Goal: Task Accomplishment & Management: Manage account settings

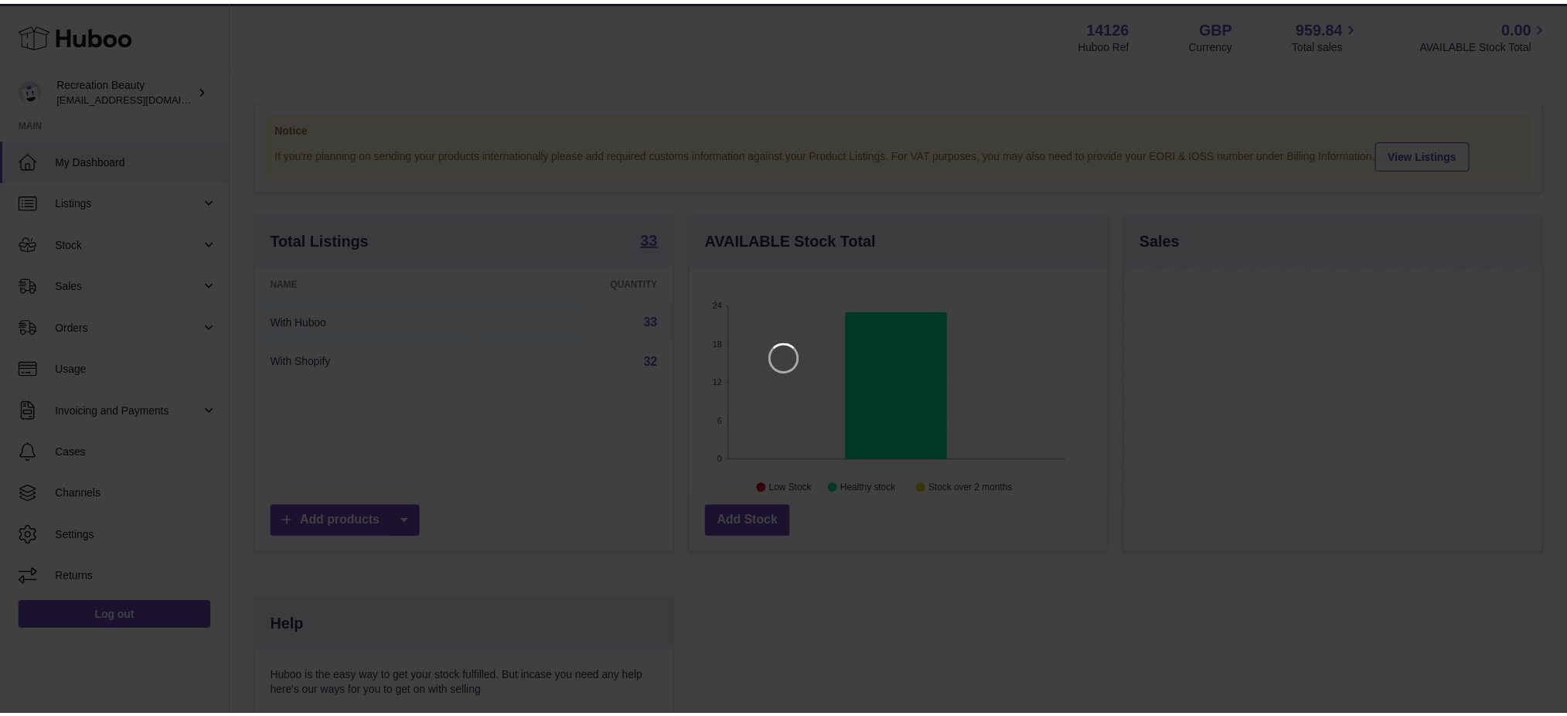
scroll to position [240, 421]
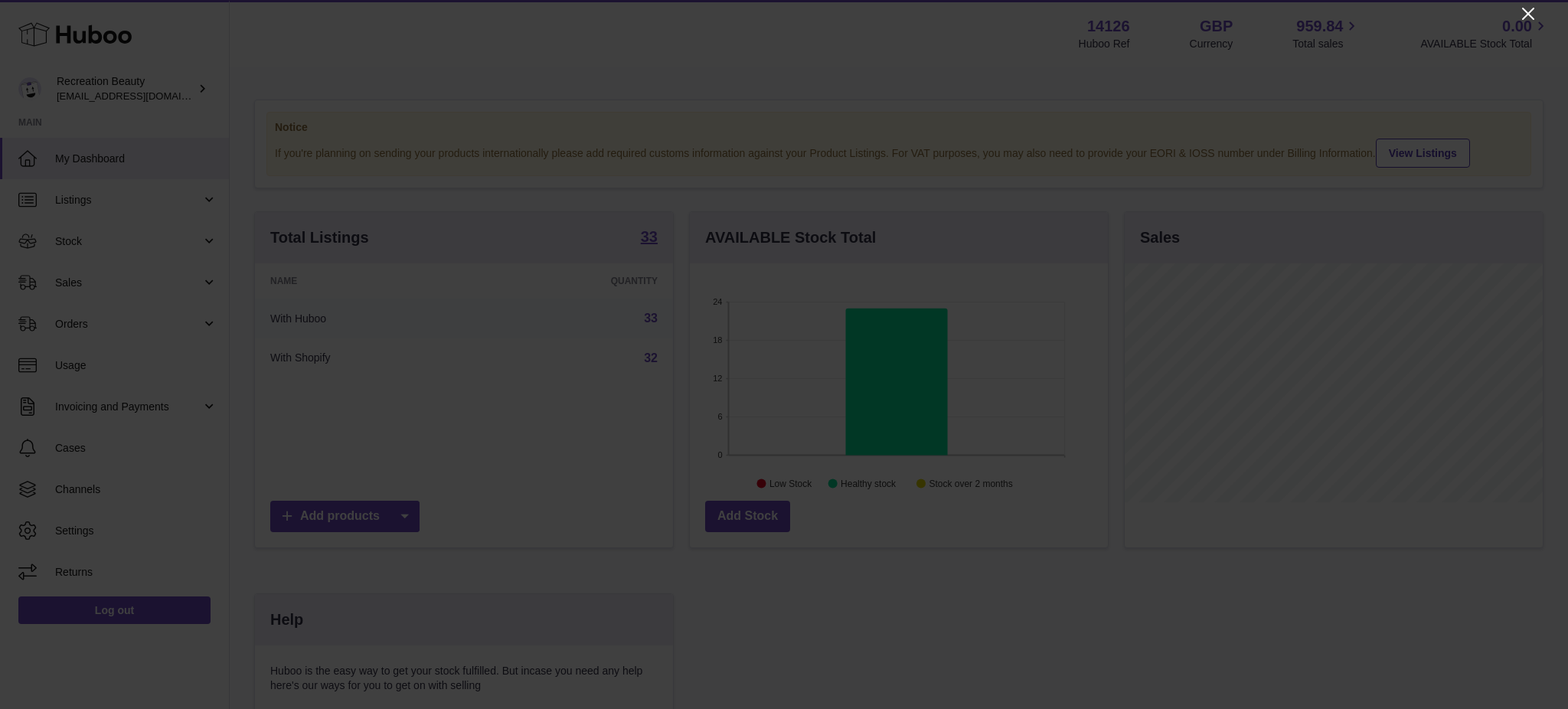
click at [1524, 5] on icon "Close" at bounding box center [1528, 14] width 19 height 19
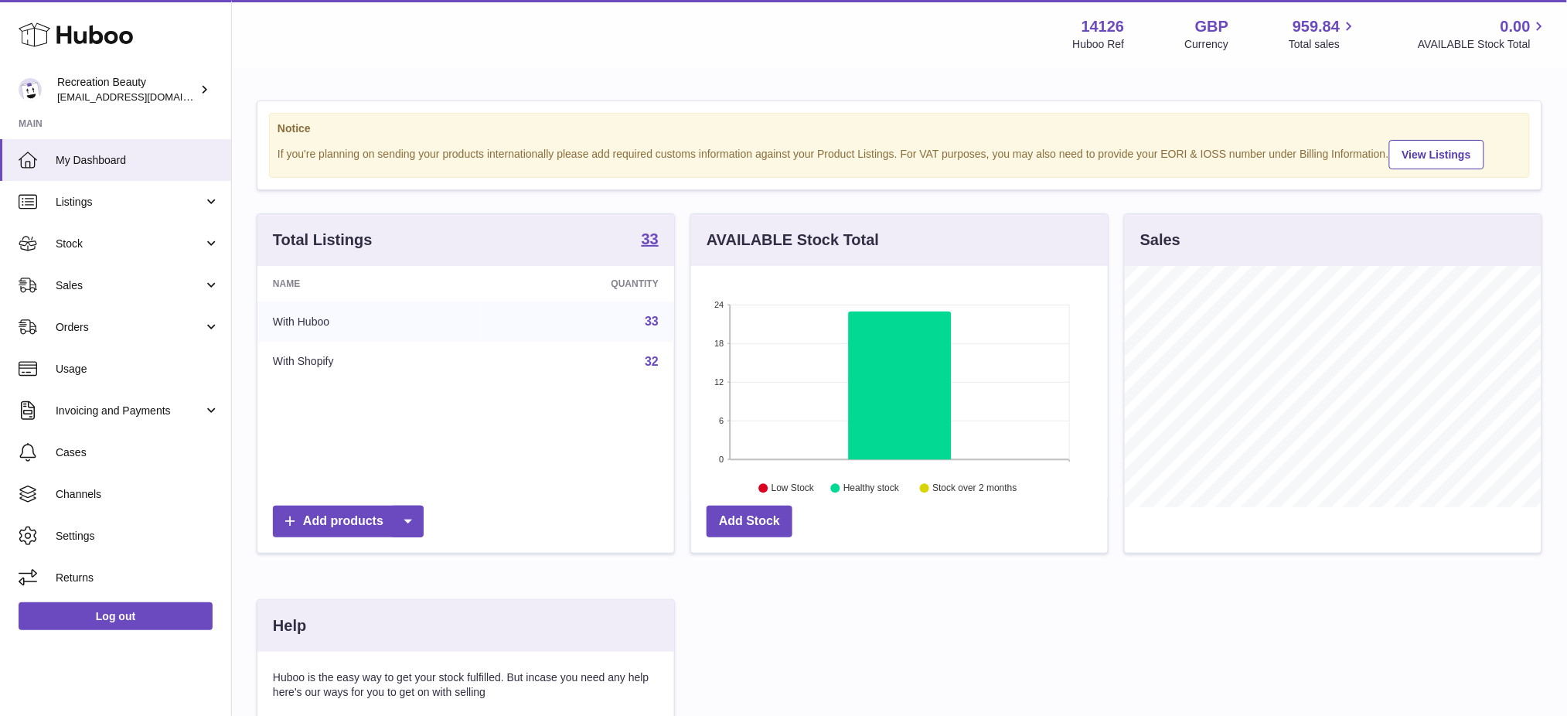
scroll to position [772820, 772646]
click at [120, 78] on div "Recreation Beauty internalAdmin-14126@internal.huboo.com" at bounding box center [126, 89] width 139 height 29
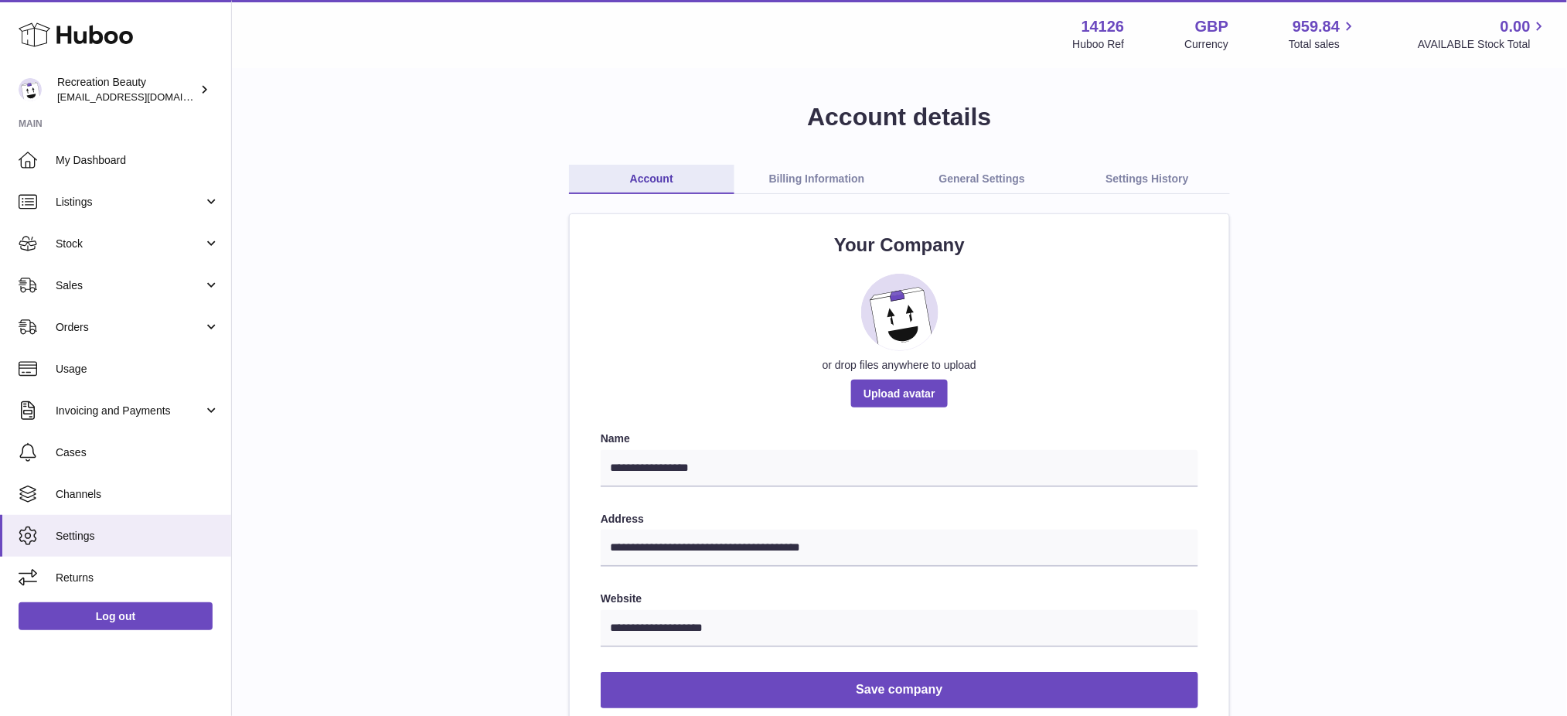
click at [772, 189] on link "Billing Information" at bounding box center [816, 179] width 165 height 29
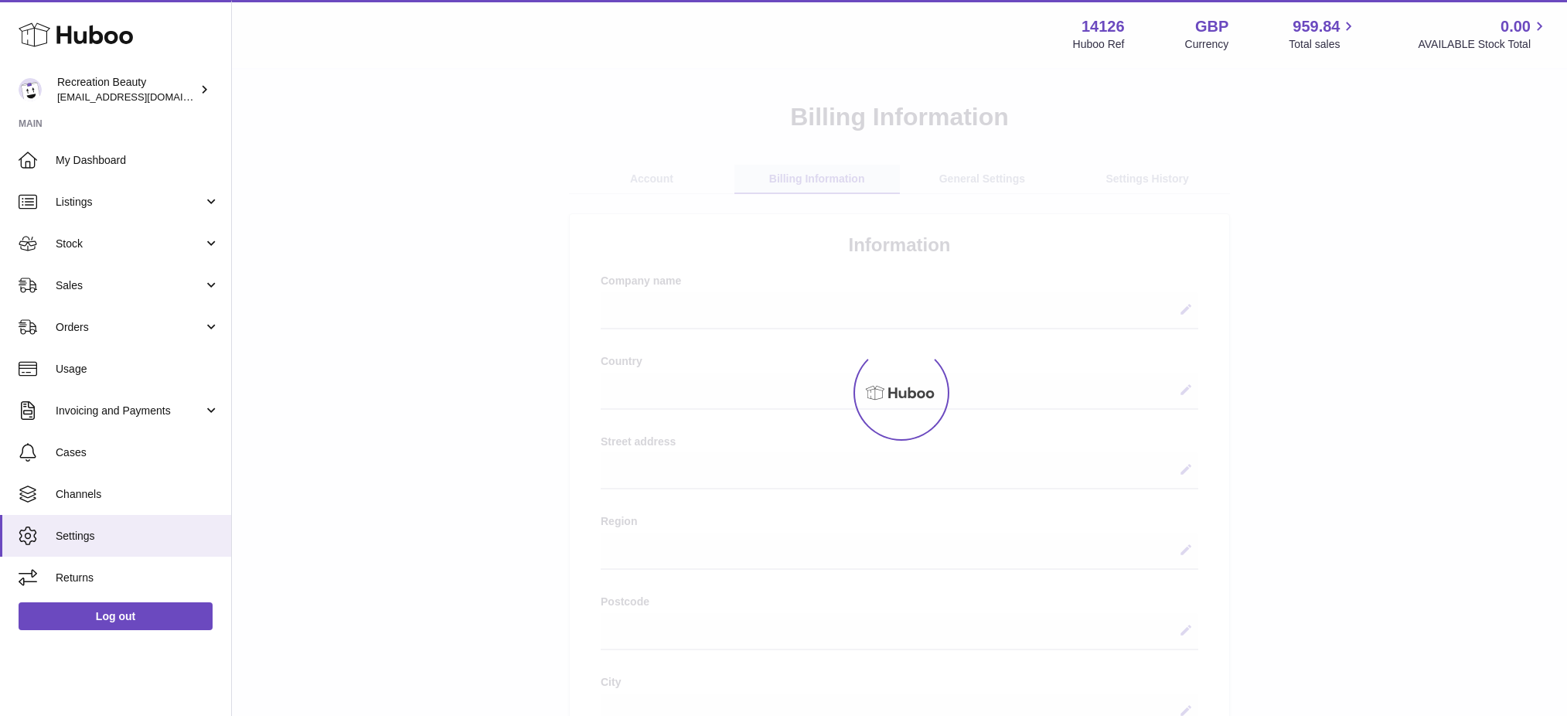
select select
